Goal: Task Accomplishment & Management: Use online tool/utility

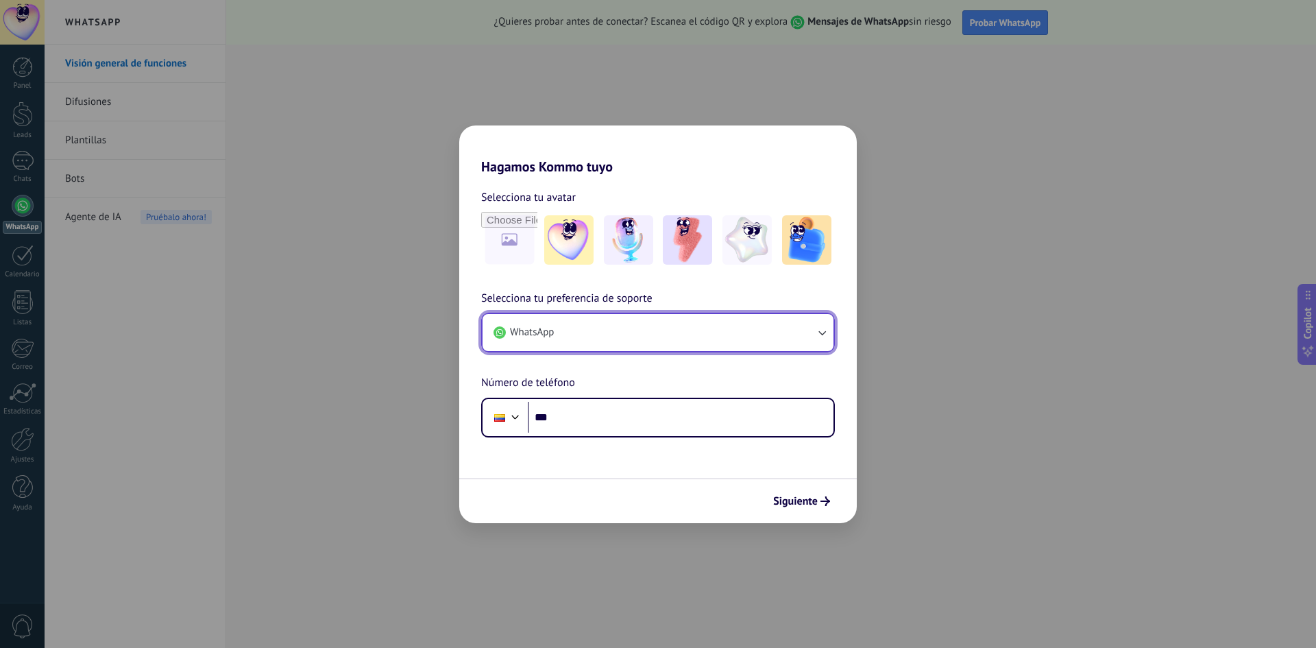
click at [714, 329] on button "WhatsApp" at bounding box center [657, 332] width 351 height 37
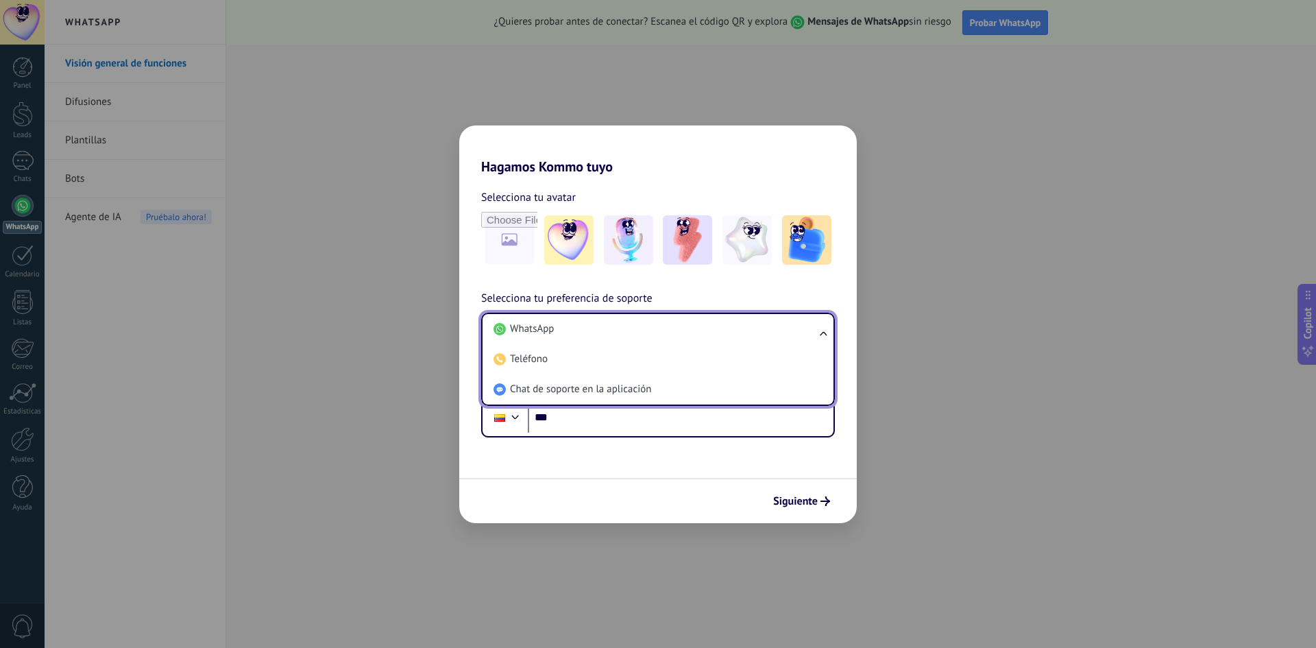
click at [714, 329] on li "WhatsApp" at bounding box center [655, 329] width 334 height 30
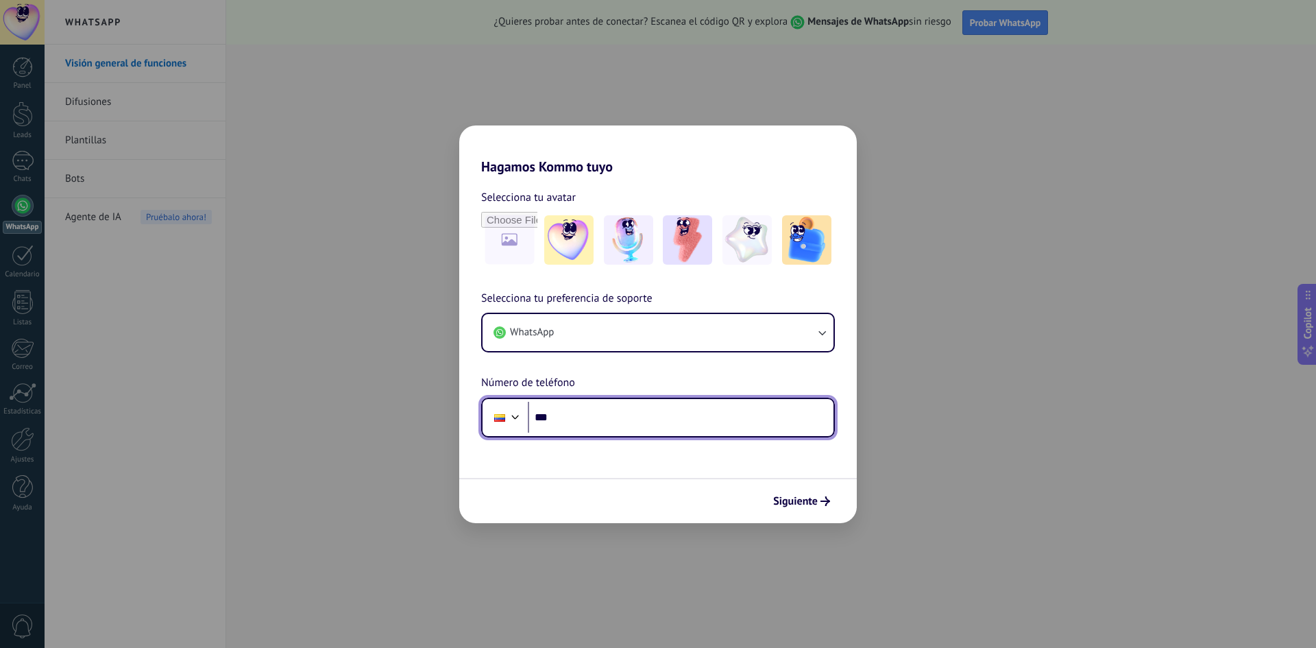
click at [664, 408] on input "***" at bounding box center [681, 418] width 306 height 32
type input "**********"
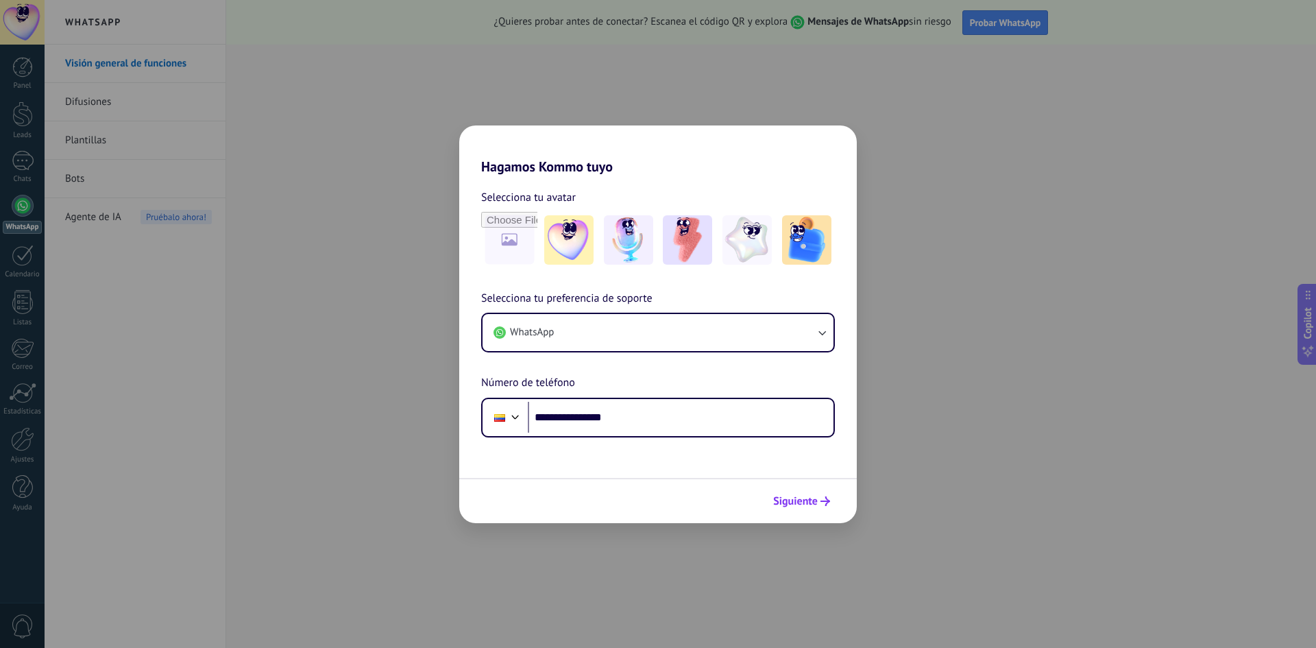
click at [809, 504] on span "Siguiente" at bounding box center [795, 501] width 45 height 10
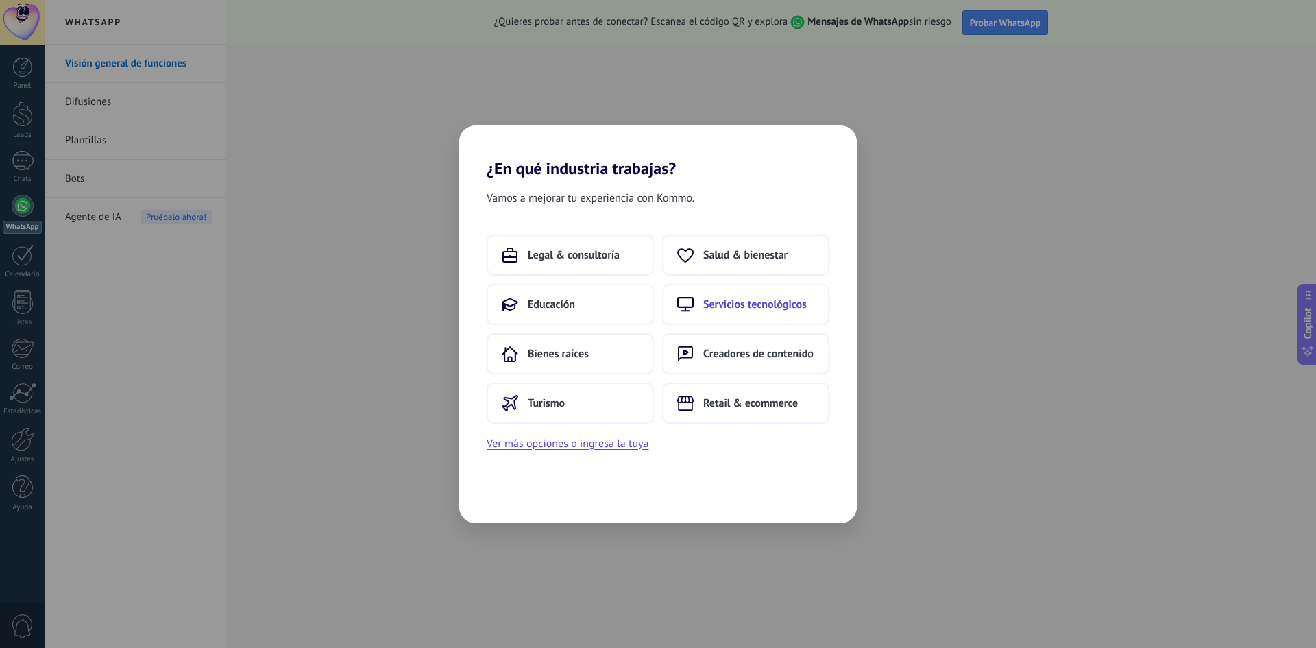
click at [706, 314] on button "Servicios tecnológicos" at bounding box center [745, 304] width 167 height 41
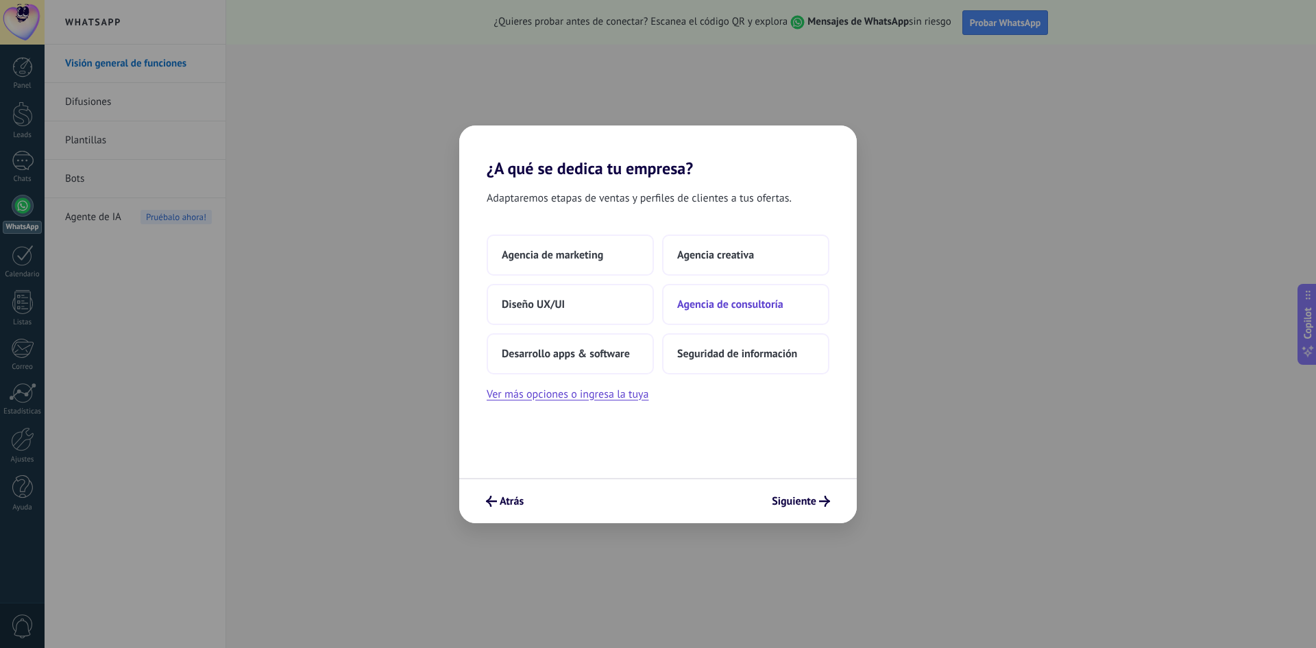
click at [735, 315] on button "Agencia de consultoría" at bounding box center [745, 304] width 167 height 41
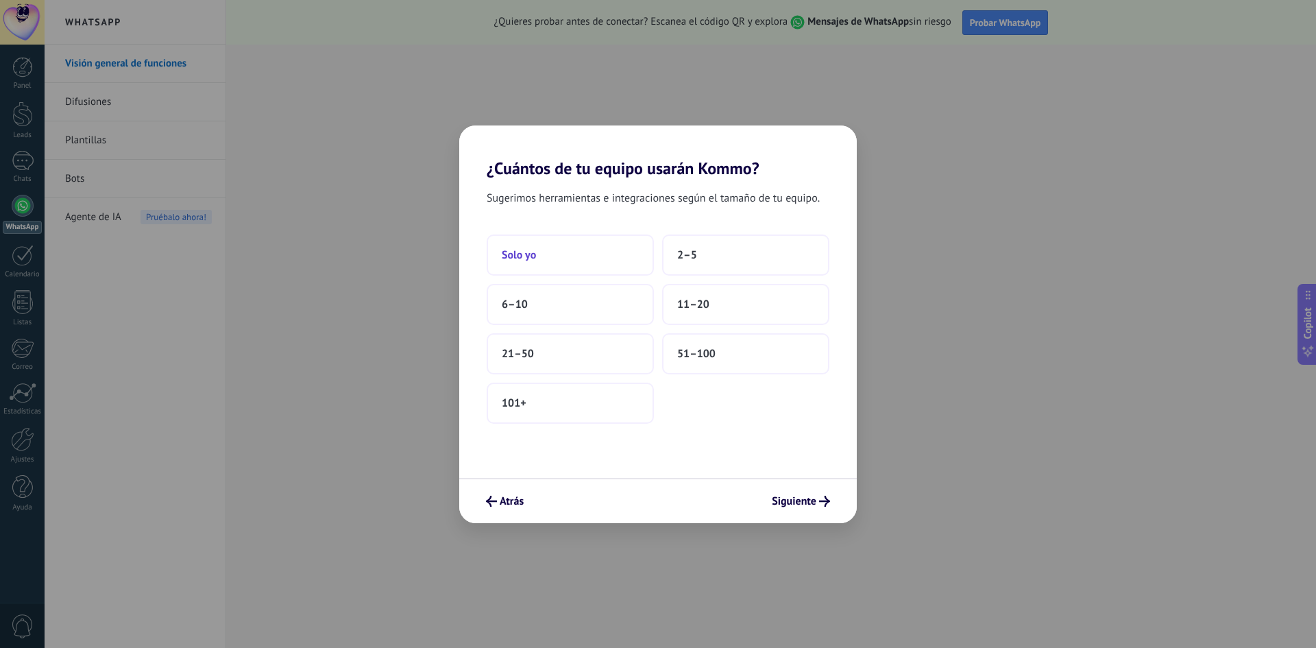
click at [623, 266] on button "Solo yo" at bounding box center [569, 254] width 167 height 41
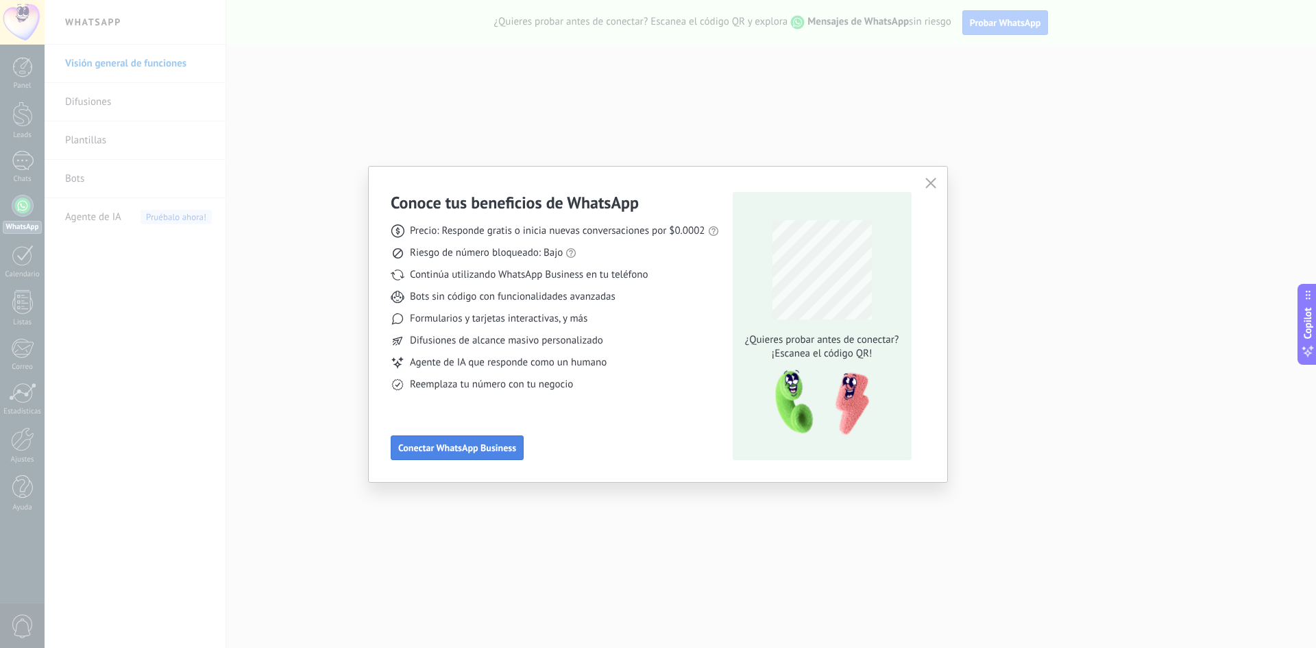
click at [471, 452] on span "Conectar WhatsApp Business" at bounding box center [457, 448] width 118 height 10
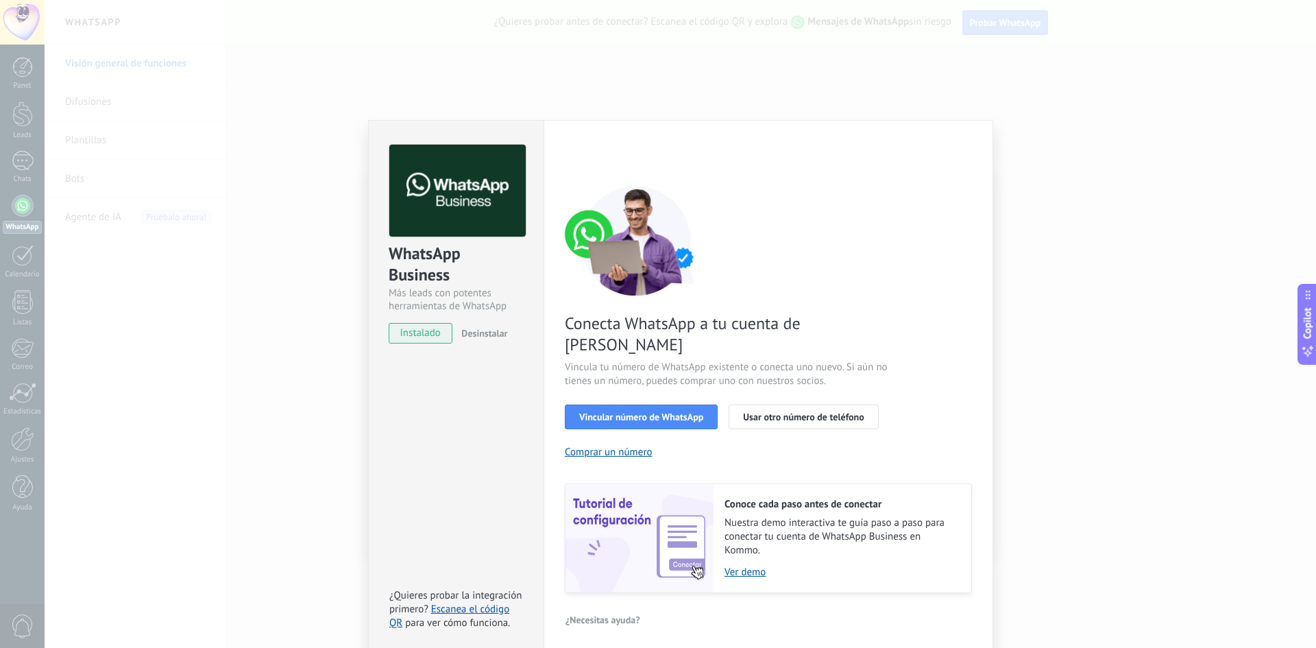
click at [421, 336] on span "instalado" at bounding box center [420, 333] width 62 height 21
click at [488, 332] on span "Desinstalar" at bounding box center [484, 333] width 46 height 12
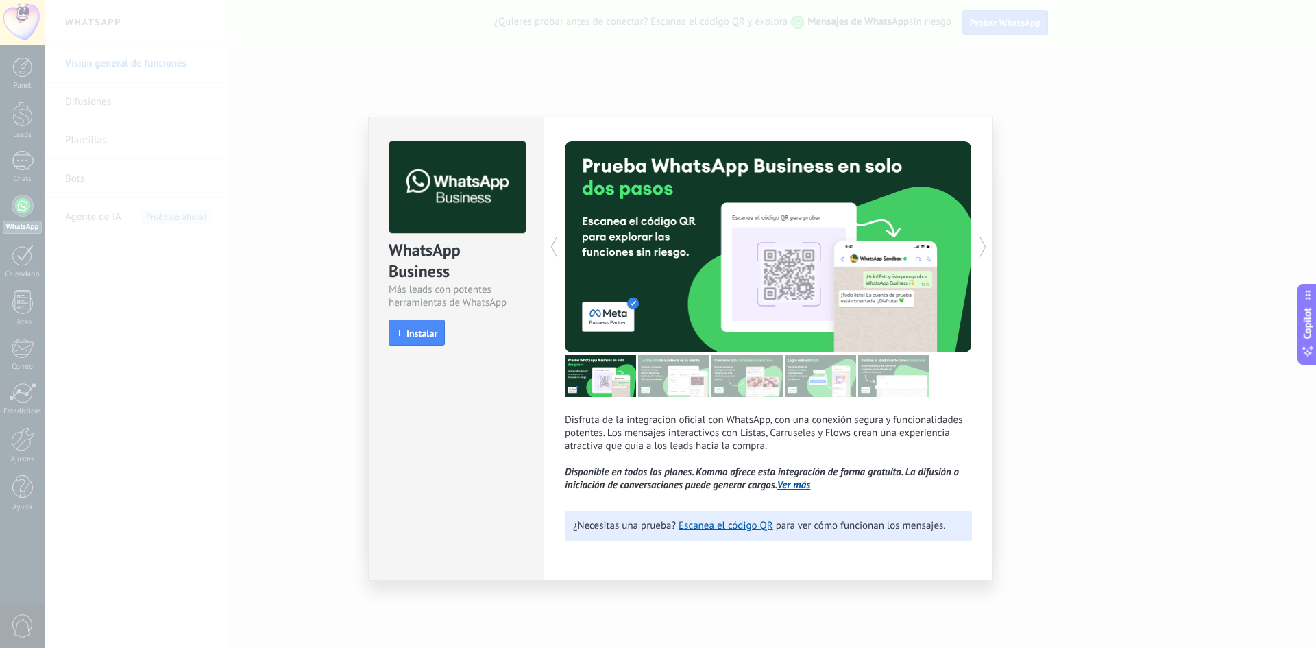
click at [624, 114] on div "WhatsApp Business Más leads con potentes herramientas de WhatsApp install Insta…" at bounding box center [680, 324] width 1271 height 648
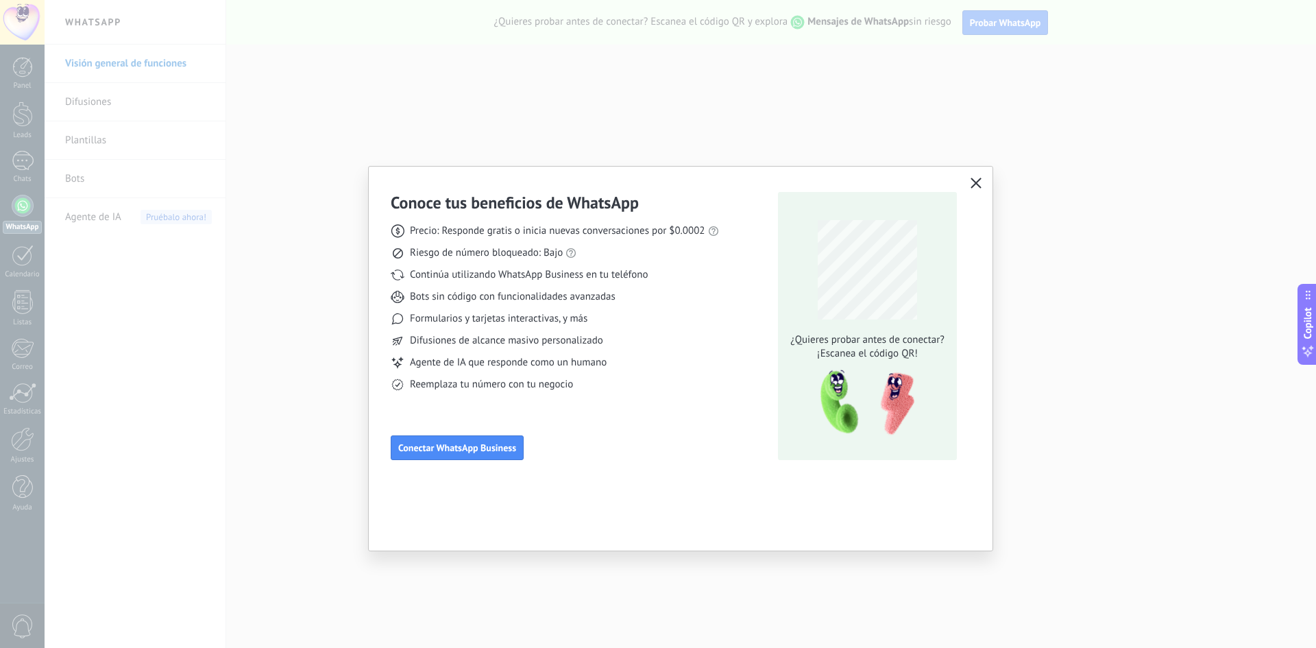
click at [972, 180] on use "button" at bounding box center [976, 182] width 10 height 10
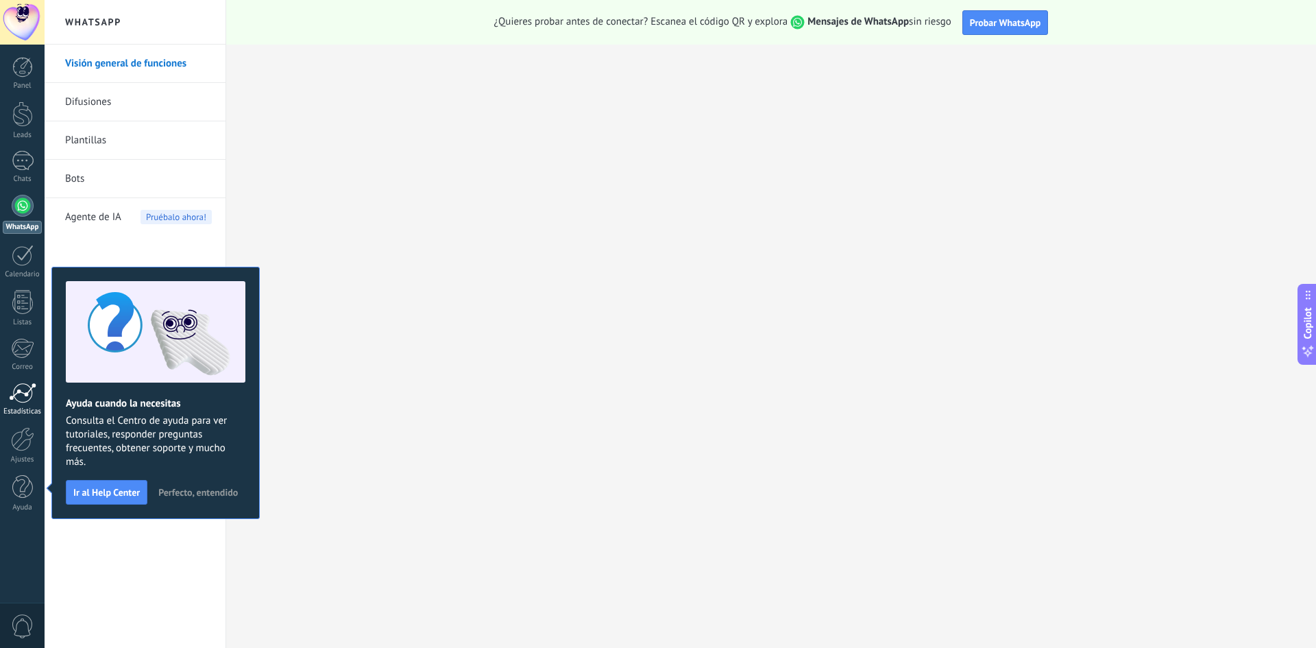
click at [36, 386] on div at bounding box center [22, 392] width 27 height 21
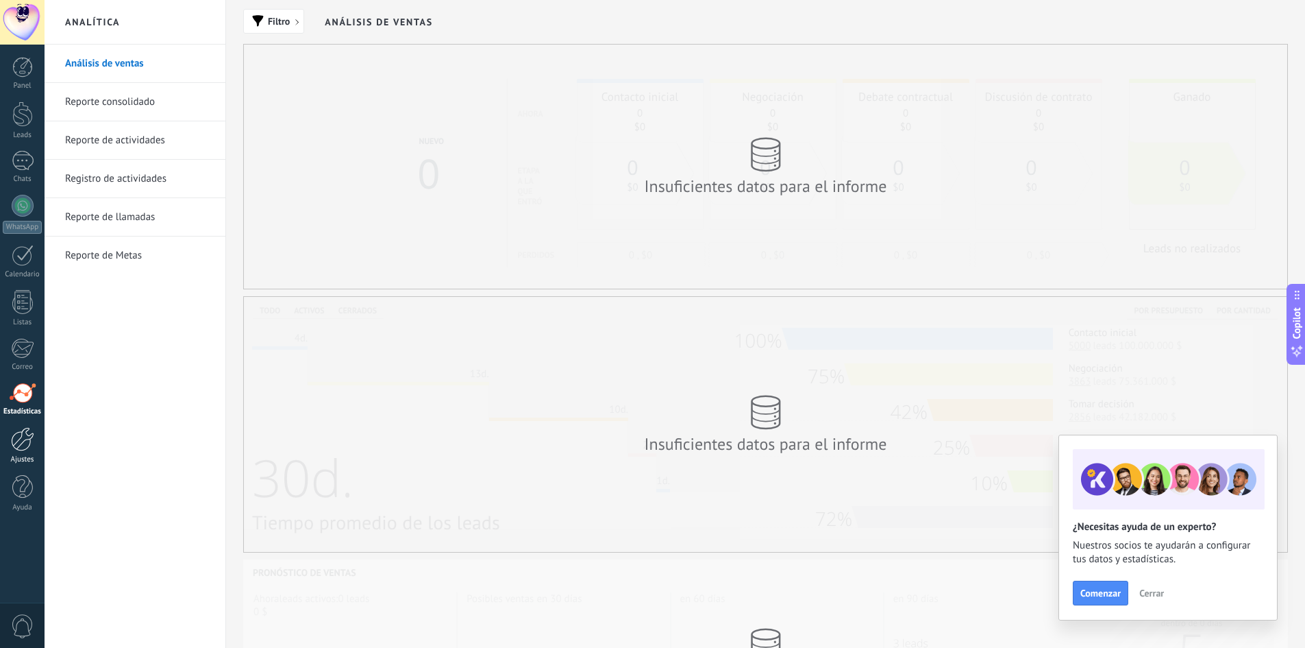
click at [19, 436] on div at bounding box center [22, 439] width 23 height 24
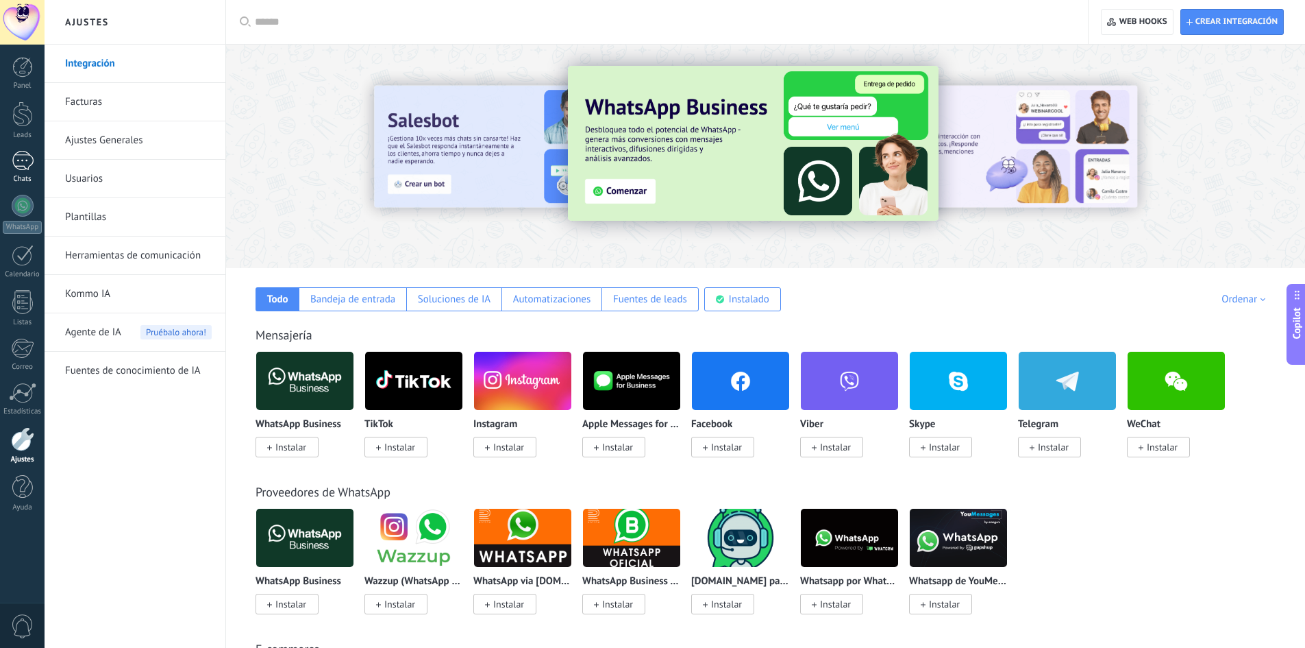
click at [29, 162] on div at bounding box center [23, 161] width 22 height 20
